Goal: Task Accomplishment & Management: Complete application form

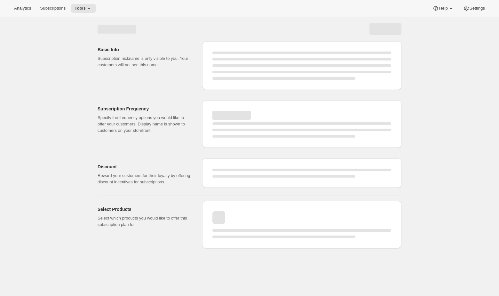
select select "WEEK"
select select "MONTH"
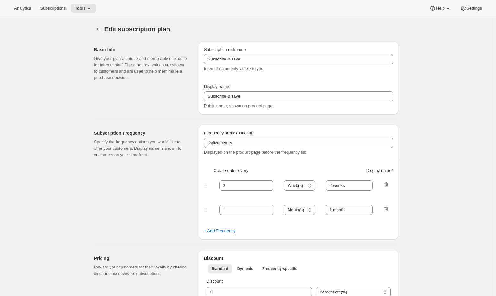
type input "[PLEASE DO NOT CHANGE WITHOUT SUPPORT FROM AWTOMIC TEAM] Subscribe & save (67 -…"
type input "Subscribe & Save"
type input "4"
type input "4 weeks"
select select "WEEK"
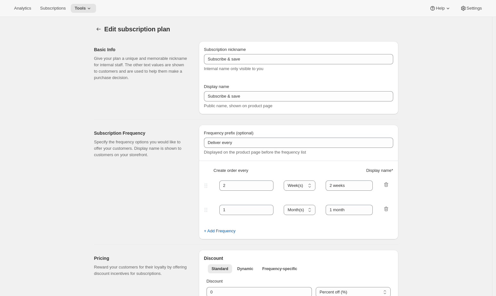
type input "1 week"
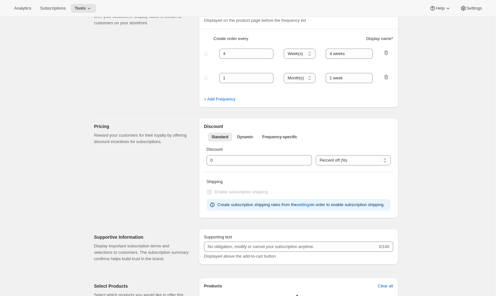
select select "WEEK"
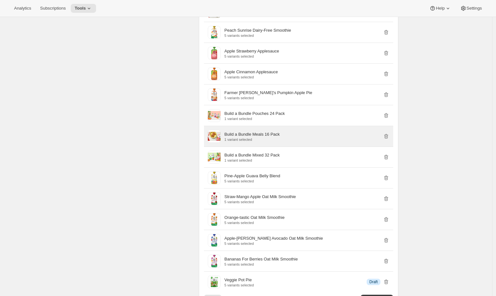
scroll to position [3512, 0]
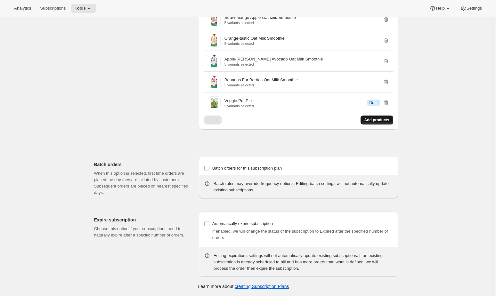
click at [381, 121] on span "Add products" at bounding box center [376, 119] width 25 height 5
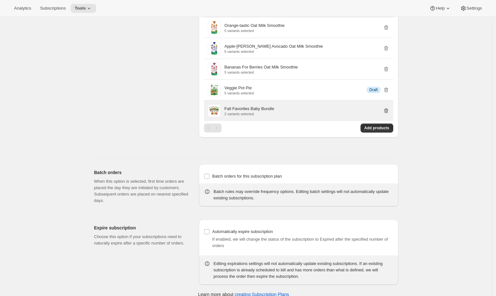
click at [386, 113] on icon "button" at bounding box center [386, 110] width 4 height 5
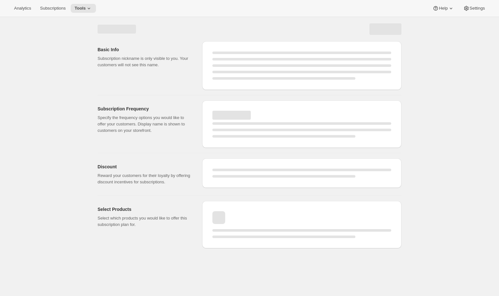
select select "WEEK"
select select "MONTH"
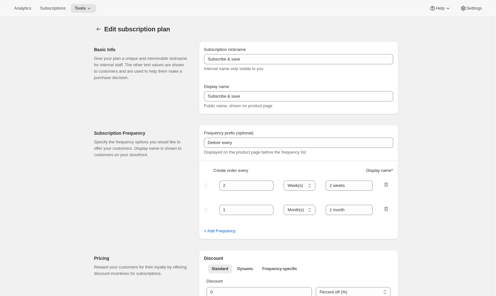
type input "[PLEASE DO NOT CHANGE WITHOUT SUPPORT FROM AWTOMIC TEAM] Subscribe & save (67 -…"
type input "Subscribe & Save"
type input "4"
type input "4 weeks"
select select "WEEK"
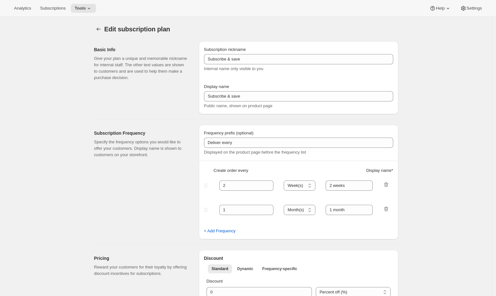
type input "1 week"
select select "WEEK"
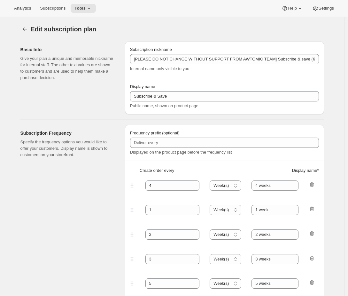
click at [80, 105] on div "Basic Info Give your plan a unique and memorable nickname for internal staff. T…" at bounding box center [70, 77] width 100 height 73
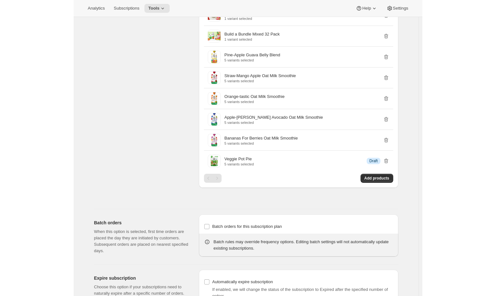
scroll to position [3512, 0]
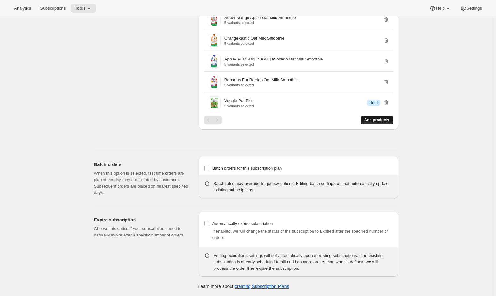
click at [384, 120] on span "Add products" at bounding box center [376, 119] width 25 height 5
click at [380, 119] on span "Add products" at bounding box center [376, 119] width 25 height 5
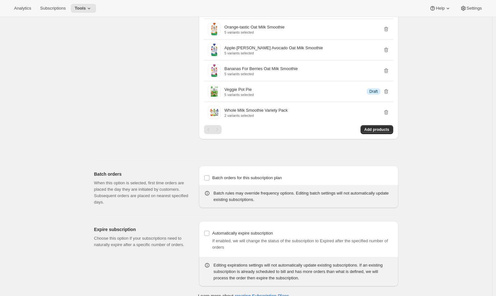
scroll to position [3533, 0]
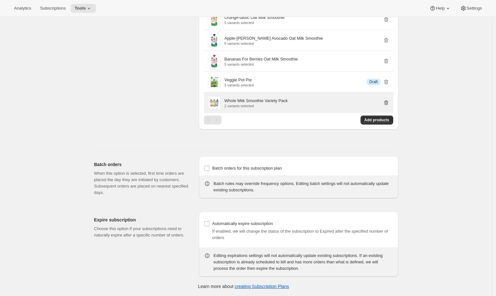
click at [387, 103] on icon "button" at bounding box center [386, 103] width 6 height 6
